Goal: Use online tool/utility: Use online tool/utility

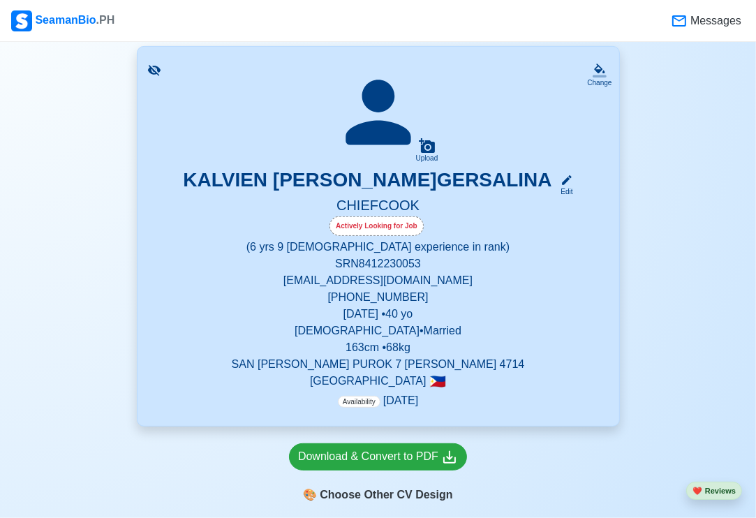
scroll to position [489, 0]
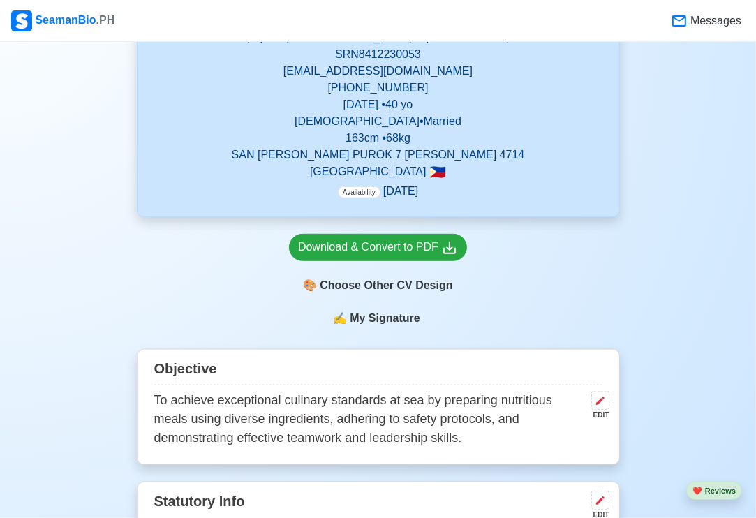
click at [398, 317] on span "My Signature" at bounding box center [384, 318] width 75 height 17
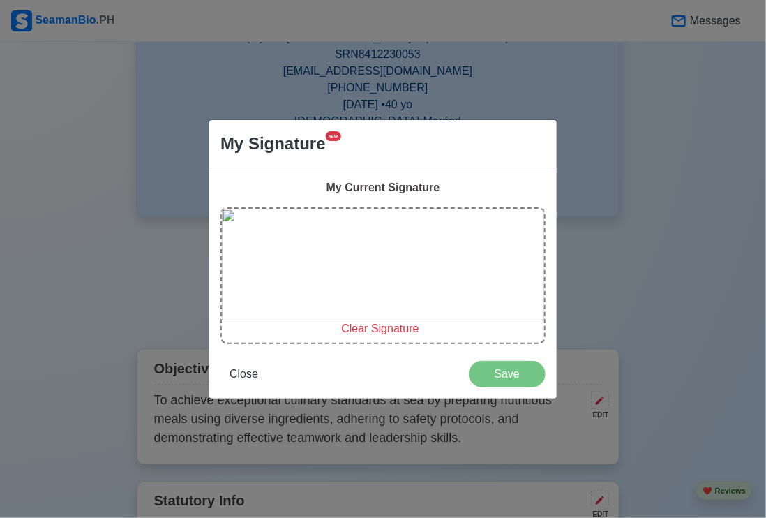
click at [401, 331] on span "Clear Signature" at bounding box center [379, 328] width 77 height 12
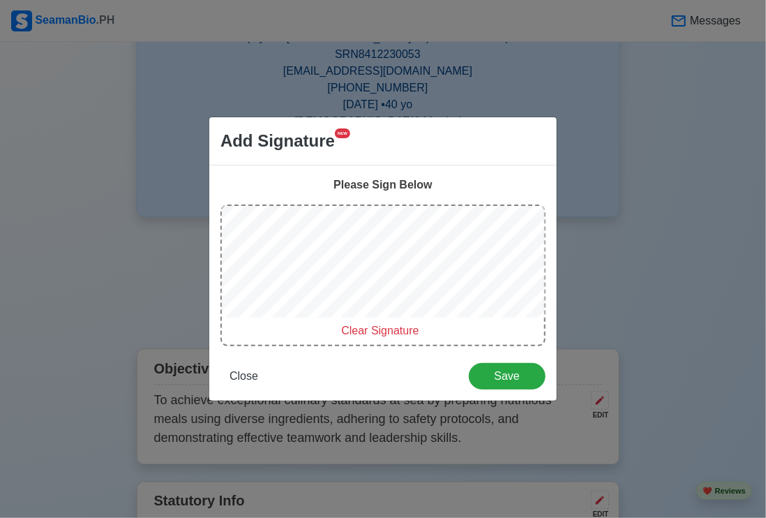
drag, startPoint x: 388, startPoint y: 332, endPoint x: 383, endPoint y: 327, distance: 7.4
click at [388, 333] on span "Clear Signature" at bounding box center [379, 331] width 77 height 12
click at [382, 331] on span "Clear Signature" at bounding box center [379, 331] width 77 height 12
click at [349, 320] on div at bounding box center [383, 264] width 322 height 117
click at [350, 320] on div at bounding box center [383, 264] width 322 height 117
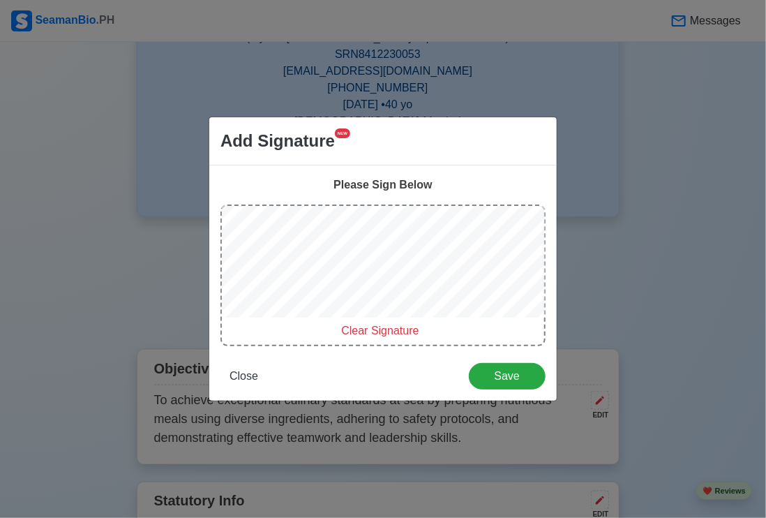
click at [347, 320] on div at bounding box center [383, 264] width 322 height 117
click at [337, 320] on div at bounding box center [383, 264] width 322 height 117
click at [392, 328] on span "Clear Signature" at bounding box center [379, 331] width 77 height 12
click at [332, 318] on div at bounding box center [383, 264] width 322 height 117
click at [389, 331] on span "Clear Signature" at bounding box center [379, 331] width 77 height 12
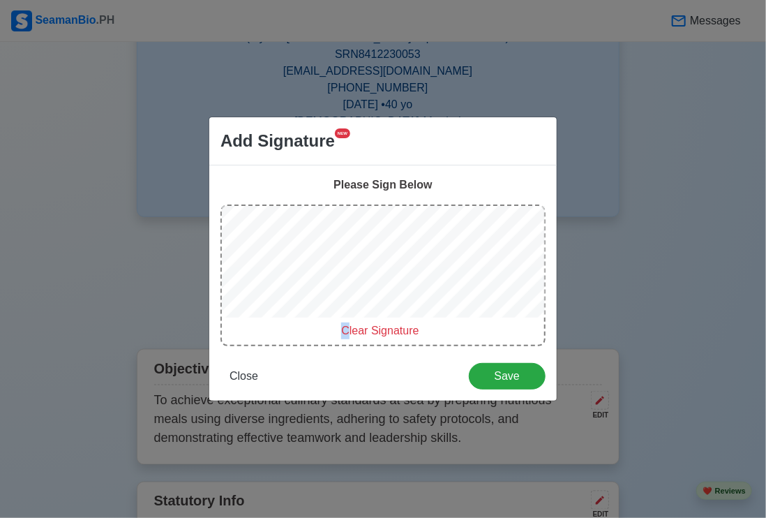
click at [350, 322] on div "Clear Signature" at bounding box center [383, 276] width 325 height 142
click at [390, 332] on span "Clear Signature" at bounding box center [379, 331] width 77 height 12
click at [380, 326] on span "Clear Signature" at bounding box center [379, 331] width 77 height 12
click at [369, 329] on span "Clear Signature" at bounding box center [379, 331] width 77 height 12
drag, startPoint x: 355, startPoint y: 331, endPoint x: 348, endPoint y: 322, distance: 11.4
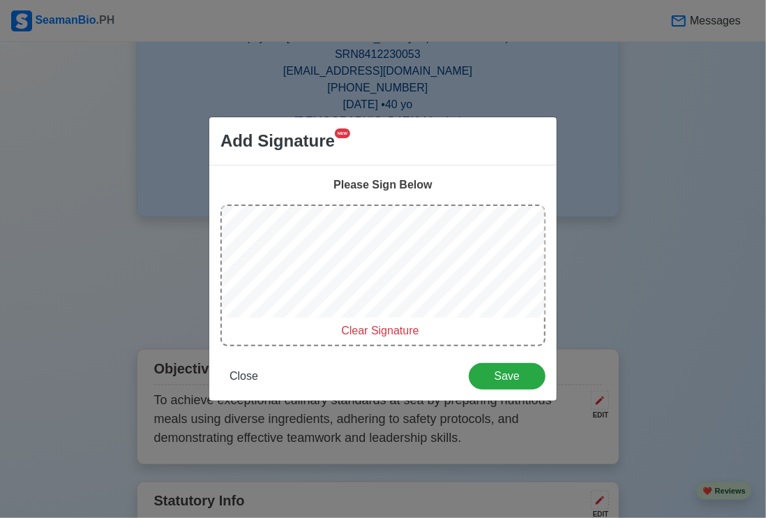
click at [354, 331] on span "Clear Signature" at bounding box center [379, 331] width 77 height 12
click at [373, 329] on span "Clear Signature" at bounding box center [379, 331] width 77 height 12
click at [366, 331] on span "Clear Signature" at bounding box center [379, 331] width 77 height 12
click at [391, 329] on span "Clear Signature" at bounding box center [379, 331] width 77 height 12
drag, startPoint x: 366, startPoint y: 329, endPoint x: 362, endPoint y: 320, distance: 10.9
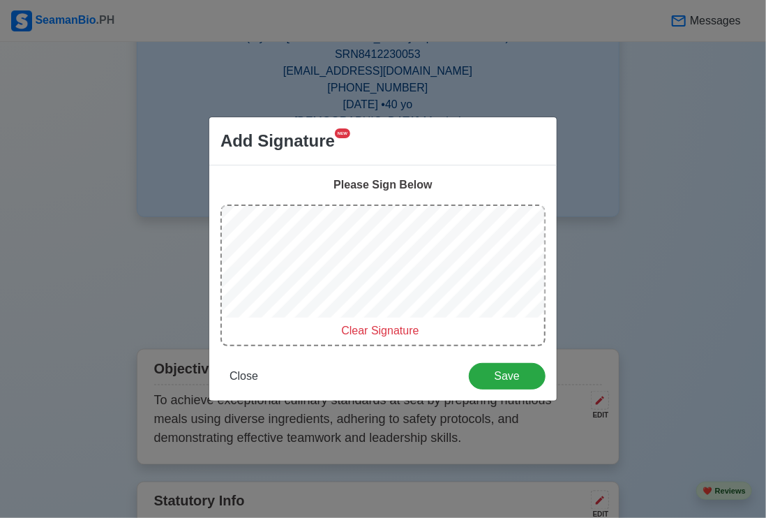
click at [368, 329] on span "Clear Signature" at bounding box center [379, 331] width 77 height 12
click at [374, 330] on span "Clear Signature" at bounding box center [379, 331] width 77 height 12
click at [385, 334] on span "Clear Signature" at bounding box center [379, 331] width 77 height 12
click at [380, 330] on span "Clear Signature" at bounding box center [379, 331] width 77 height 12
click at [369, 332] on span "Clear Signature" at bounding box center [379, 331] width 77 height 12
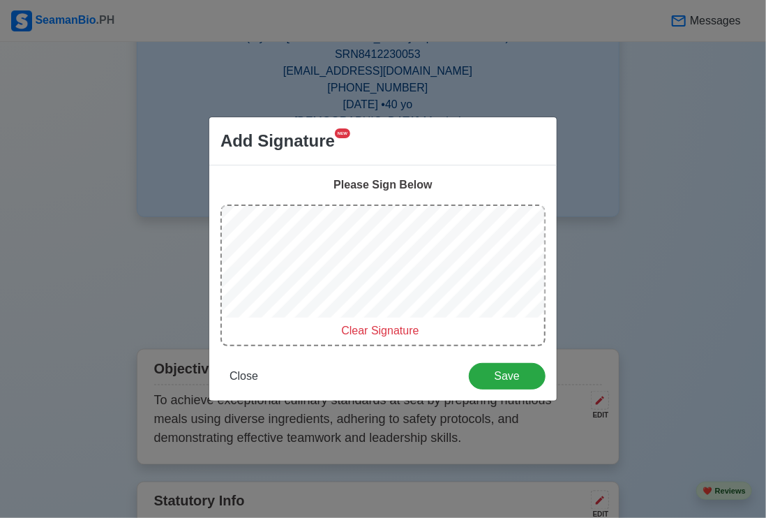
click at [371, 328] on span "Clear Signature" at bounding box center [379, 331] width 77 height 12
drag, startPoint x: 377, startPoint y: 332, endPoint x: 358, endPoint y: 328, distance: 19.3
click at [378, 334] on span "Clear Signature" at bounding box center [379, 331] width 77 height 12
click at [368, 333] on span "Clear Signature" at bounding box center [379, 331] width 77 height 12
drag, startPoint x: 366, startPoint y: 329, endPoint x: 357, endPoint y: 320, distance: 13.3
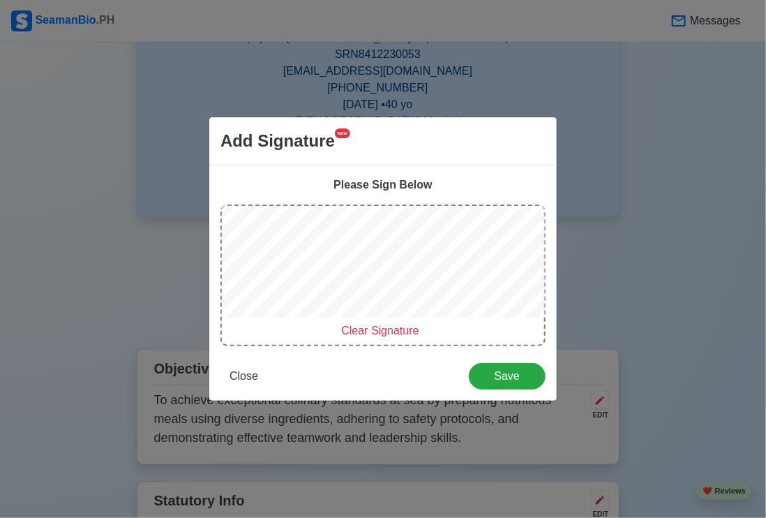
click at [367, 330] on span "Clear Signature" at bounding box center [379, 331] width 77 height 12
drag, startPoint x: 374, startPoint y: 331, endPoint x: 368, endPoint y: 327, distance: 7.5
click at [375, 331] on span "Clear Signature" at bounding box center [379, 331] width 77 height 12
click at [365, 332] on span "Clear Signature" at bounding box center [379, 331] width 77 height 12
click at [357, 331] on span "Clear Signature" at bounding box center [379, 331] width 77 height 12
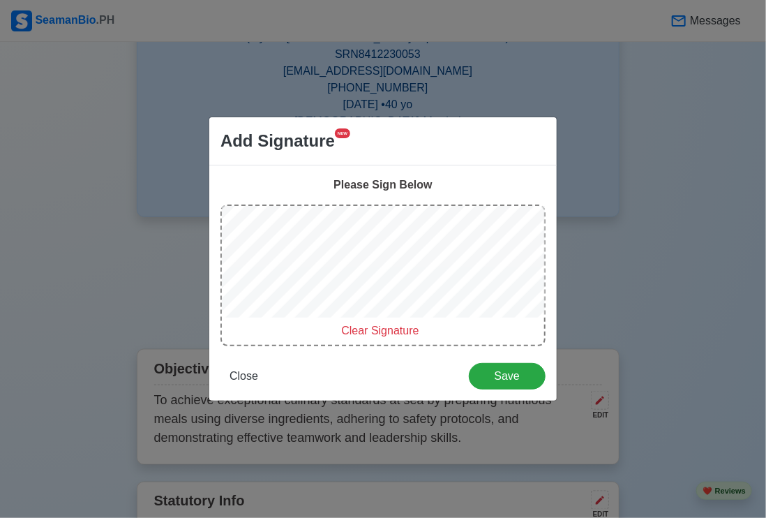
click at [384, 325] on span "Clear Signature" at bounding box center [379, 331] width 77 height 12
click at [357, 331] on span "Clear Signature" at bounding box center [379, 331] width 77 height 12
click at [371, 334] on span "Clear Signature" at bounding box center [379, 331] width 77 height 12
click at [369, 332] on span "Clear Signature" at bounding box center [379, 331] width 77 height 12
click at [352, 332] on span "Clear Signature" at bounding box center [379, 331] width 77 height 12
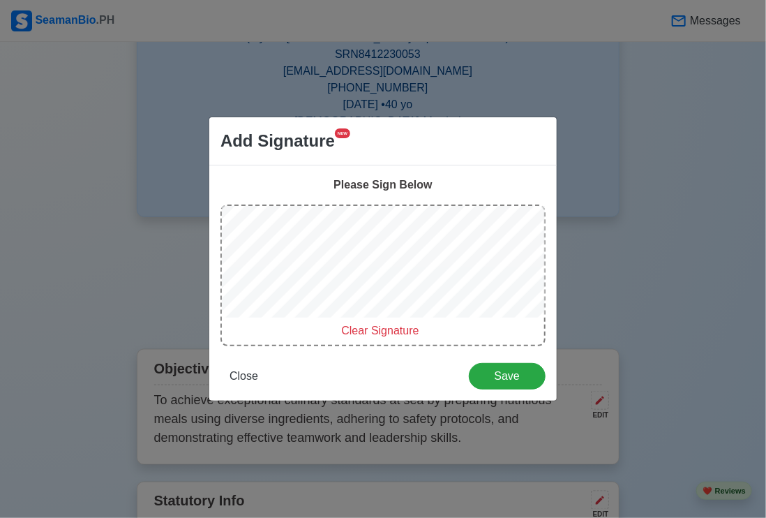
click at [370, 331] on span "Clear Signature" at bounding box center [379, 331] width 77 height 12
click at [369, 332] on span "Clear Signature" at bounding box center [379, 331] width 77 height 12
drag, startPoint x: 385, startPoint y: 329, endPoint x: 378, endPoint y: 325, distance: 8.4
click at [386, 330] on span "Clear Signature" at bounding box center [379, 331] width 77 height 12
click at [393, 334] on span "Clear Signature" at bounding box center [379, 331] width 77 height 12
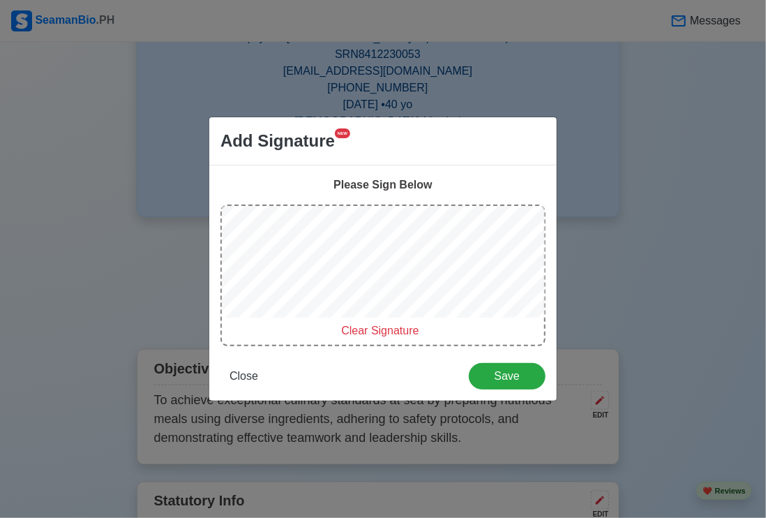
drag, startPoint x: 371, startPoint y: 329, endPoint x: 366, endPoint y: 322, distance: 8.5
click at [370, 327] on span "Clear Signature" at bounding box center [379, 331] width 77 height 12
click at [360, 328] on span "Clear Signature" at bounding box center [379, 331] width 77 height 12
click at [368, 330] on span "Clear Signature" at bounding box center [379, 331] width 77 height 12
drag, startPoint x: 358, startPoint y: 327, endPoint x: 343, endPoint y: 318, distance: 16.9
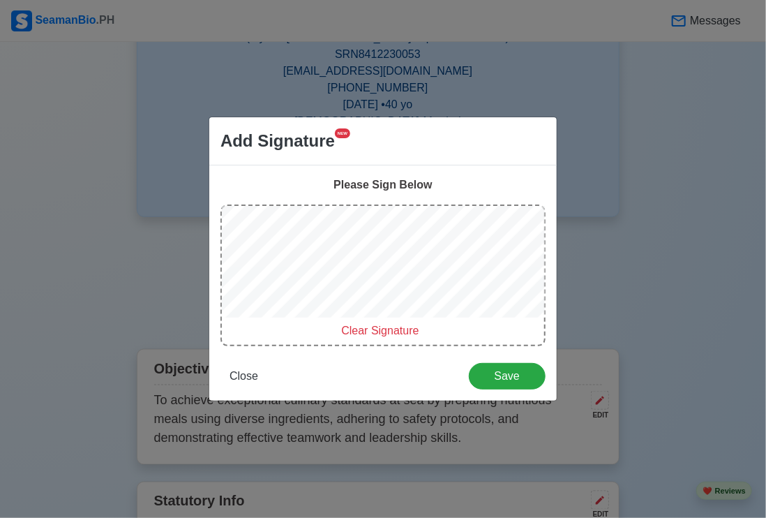
click at [357, 327] on span "Clear Signature" at bounding box center [379, 331] width 77 height 12
click at [381, 332] on span "Clear Signature" at bounding box center [379, 331] width 77 height 12
click at [503, 377] on span "Save" at bounding box center [507, 376] width 59 height 12
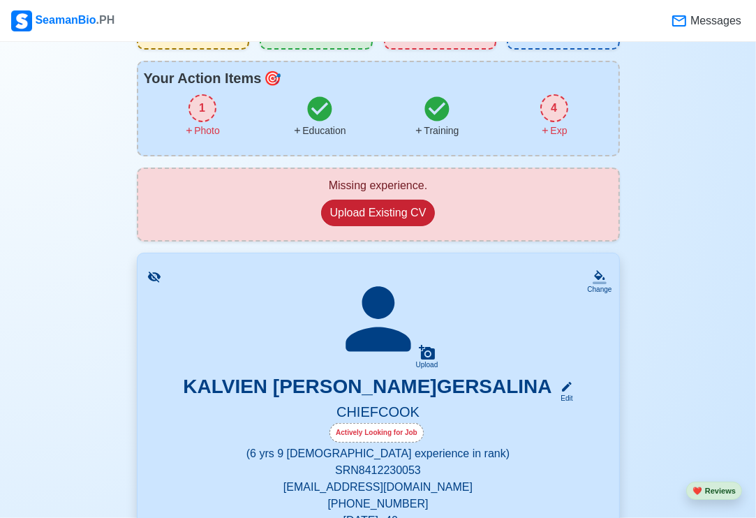
scroll to position [70, 0]
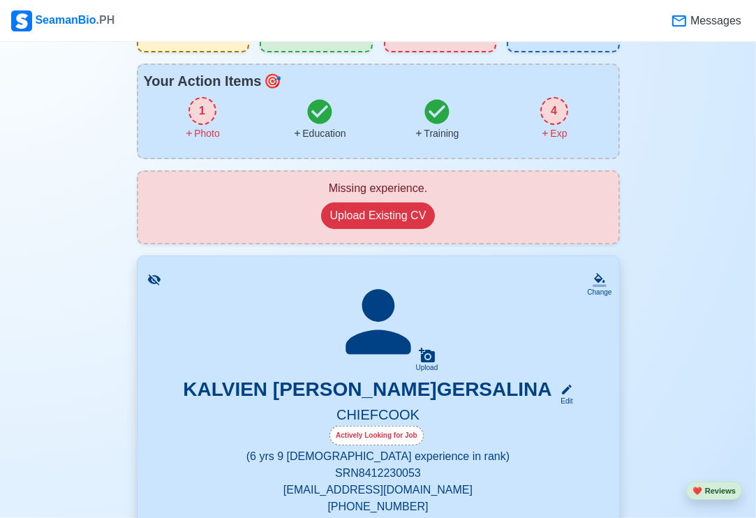
click at [385, 327] on icon at bounding box center [378, 322] width 98 height 98
